Goal: Browse casually: Explore the website without a specific task or goal

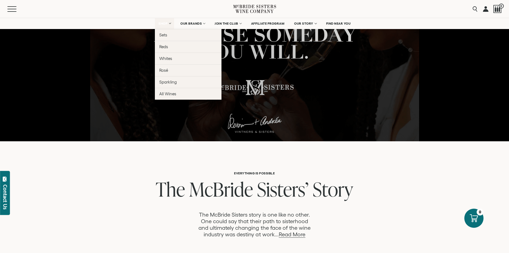
scroll to position [137, 0]
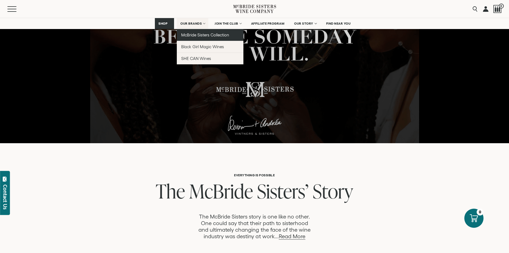
click at [199, 34] on span "McBride Sisters Collection" at bounding box center [205, 35] width 48 height 5
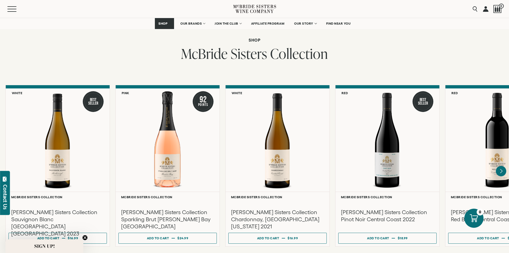
scroll to position [438, 0]
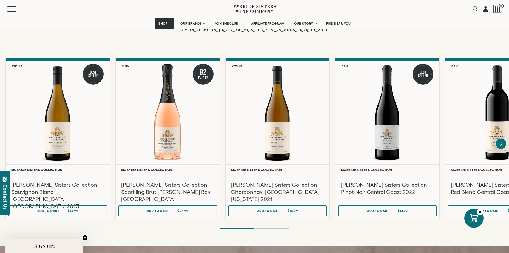
click at [268, 228] on ol at bounding box center [254, 229] width 219 height 2
click at [270, 228] on ol at bounding box center [254, 229] width 219 height 2
click at [269, 228] on li "Page dot 2" at bounding box center [271, 228] width 33 height 1
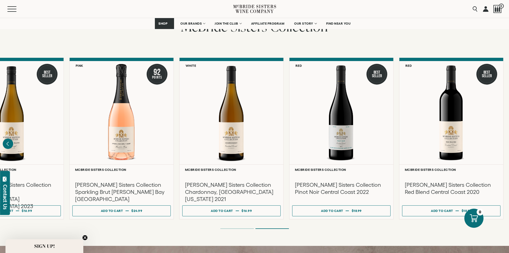
click at [247, 228] on li "Page dot 1" at bounding box center [236, 228] width 33 height 1
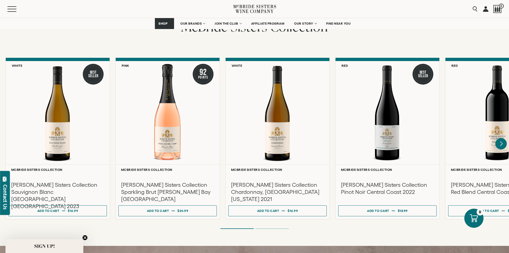
click at [499, 139] on icon "Next" at bounding box center [501, 144] width 12 height 12
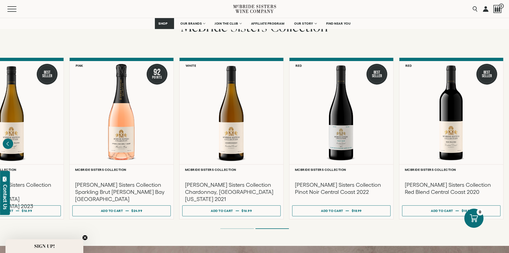
scroll to position [411, 0]
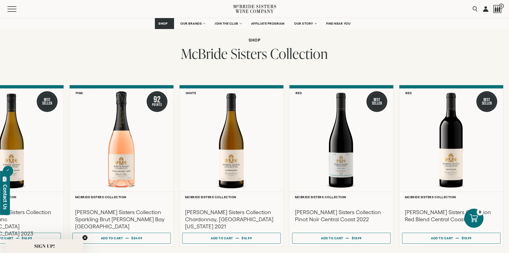
click at [245, 253] on li "Page dot 1" at bounding box center [236, 256] width 33 height 1
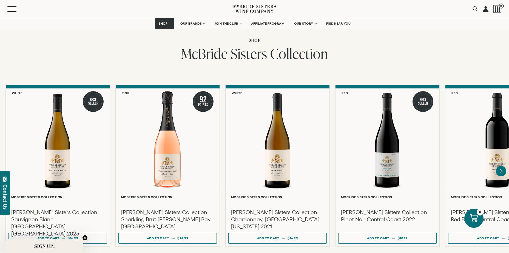
click at [260, 253] on ol at bounding box center [254, 256] width 219 height 2
click at [264, 253] on li "Page dot 2" at bounding box center [271, 256] width 33 height 1
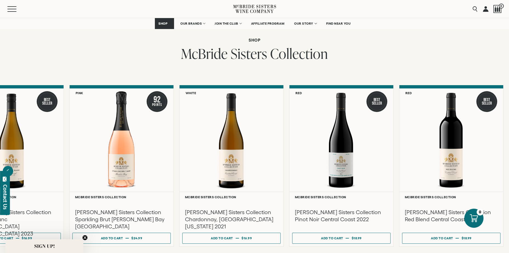
click at [248, 253] on li "Page dot 1" at bounding box center [236, 256] width 33 height 1
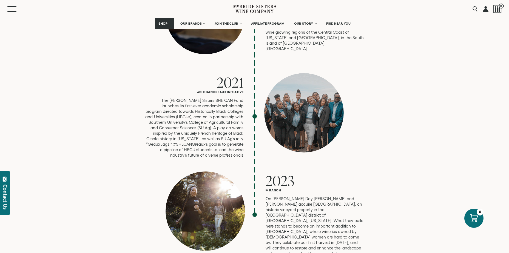
scroll to position [1397, 0]
